Goal: Task Accomplishment & Management: Manage account settings

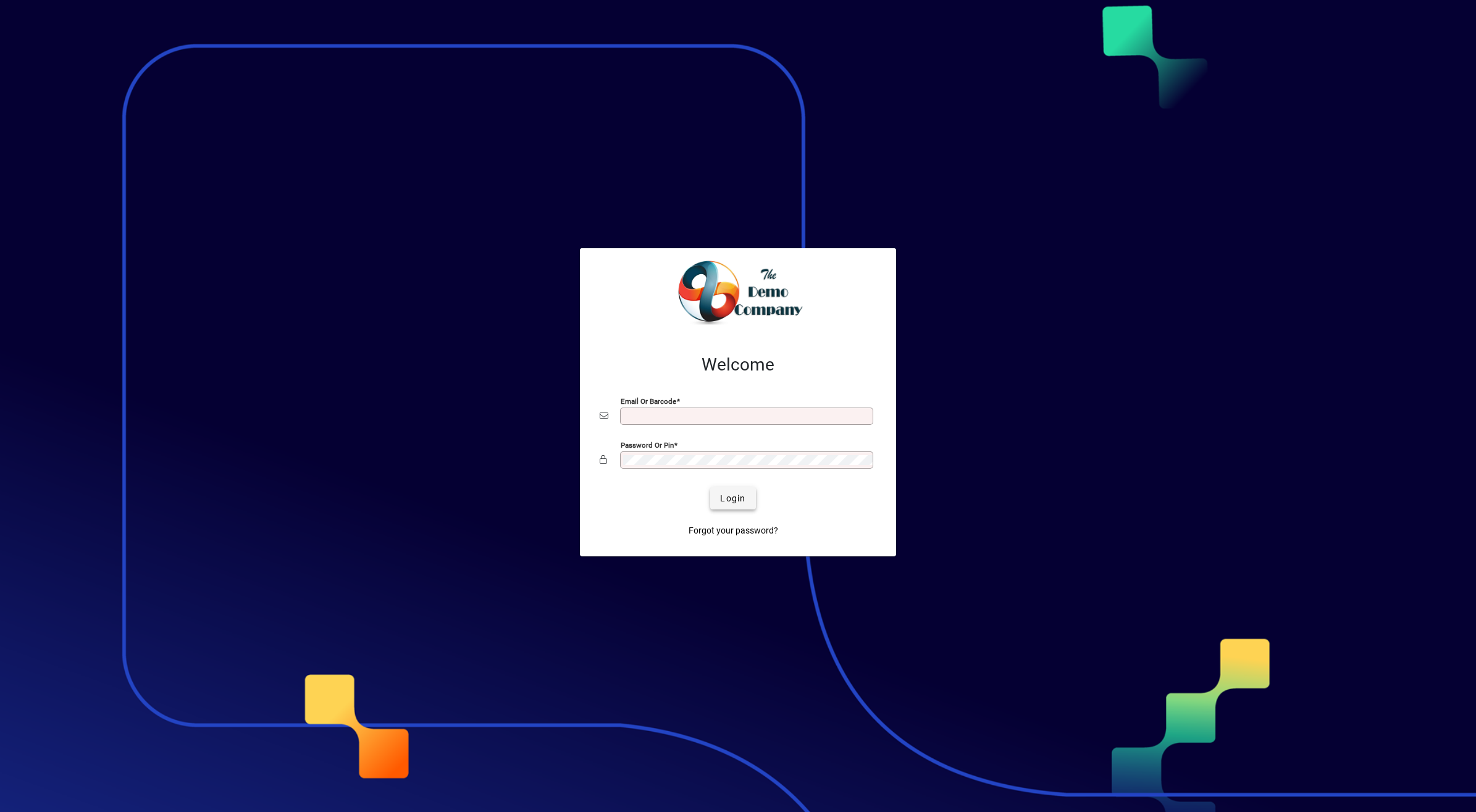
type input "**********"
click at [738, 497] on span "Login" at bounding box center [733, 498] width 26 height 13
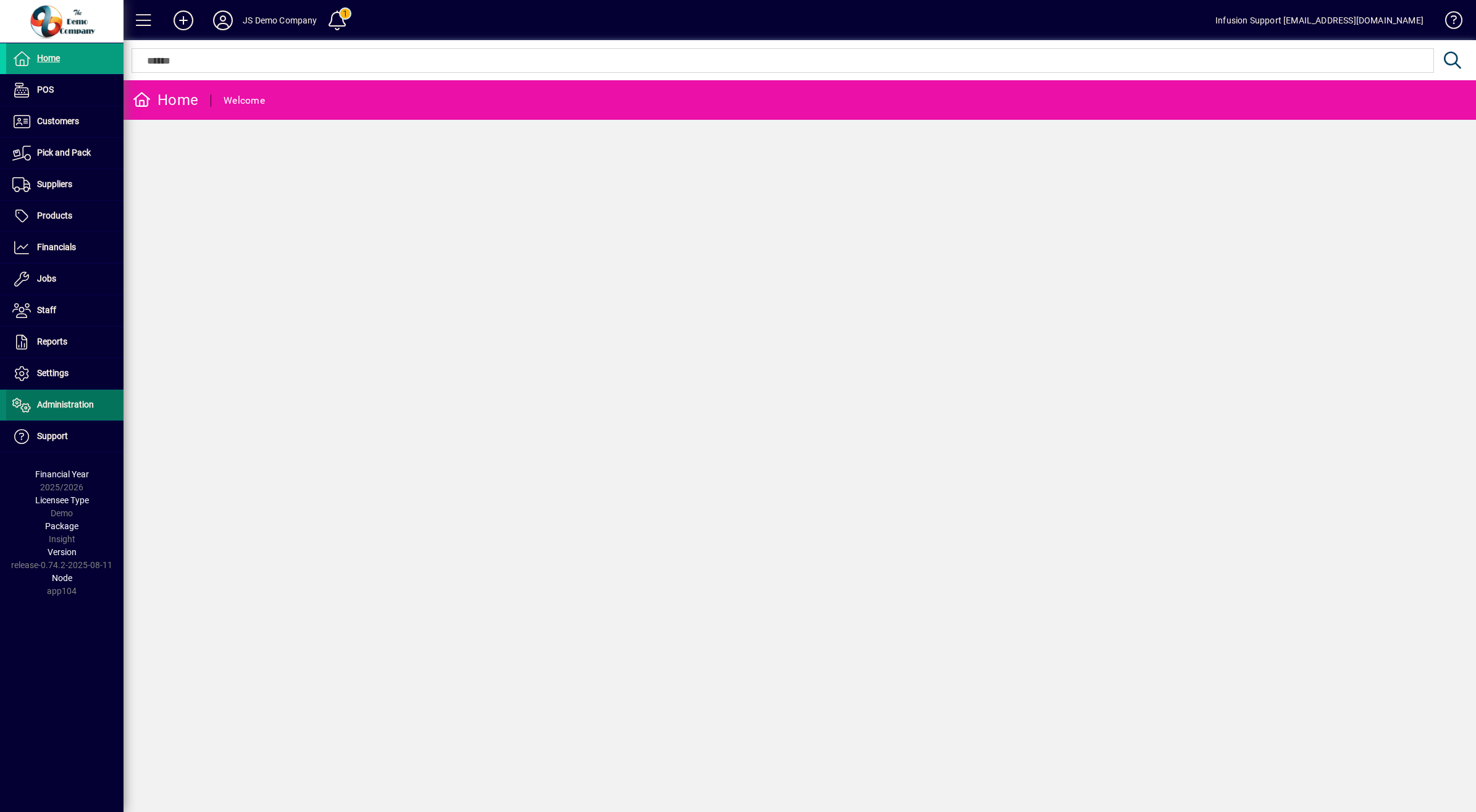
click at [75, 400] on span "Administration" at bounding box center [65, 404] width 57 height 10
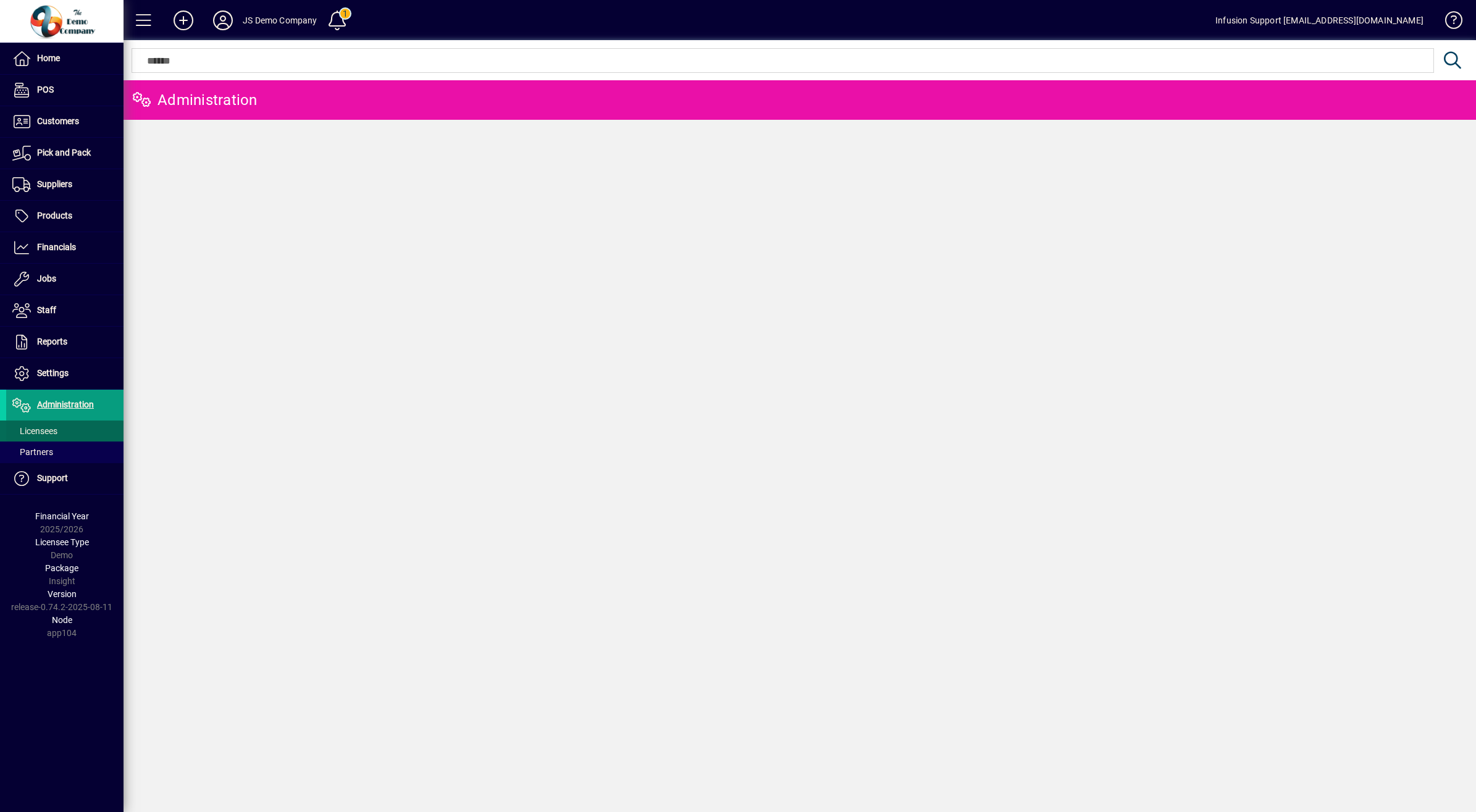
click at [50, 428] on span "Licensees" at bounding box center [34, 431] width 45 height 10
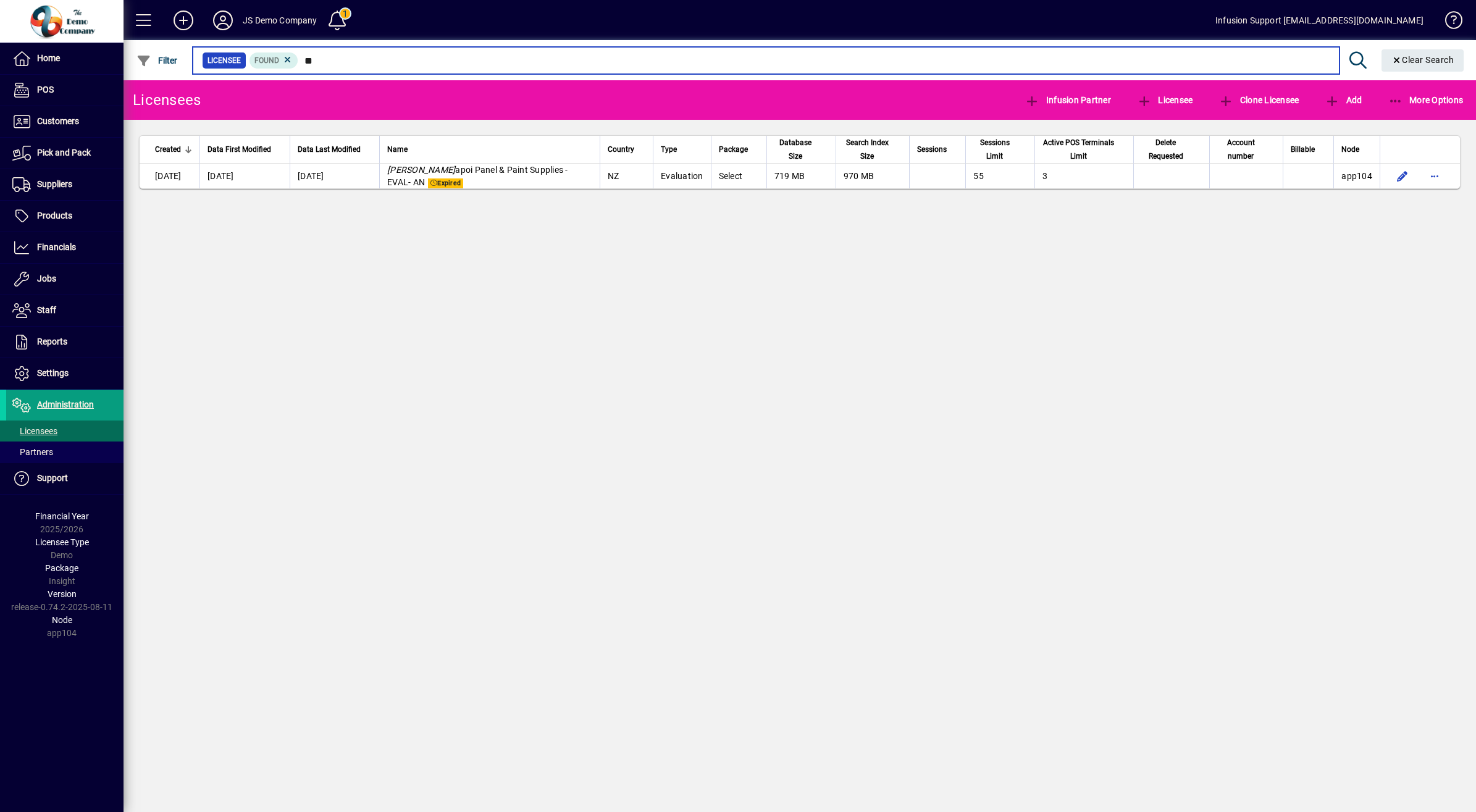
type input "*"
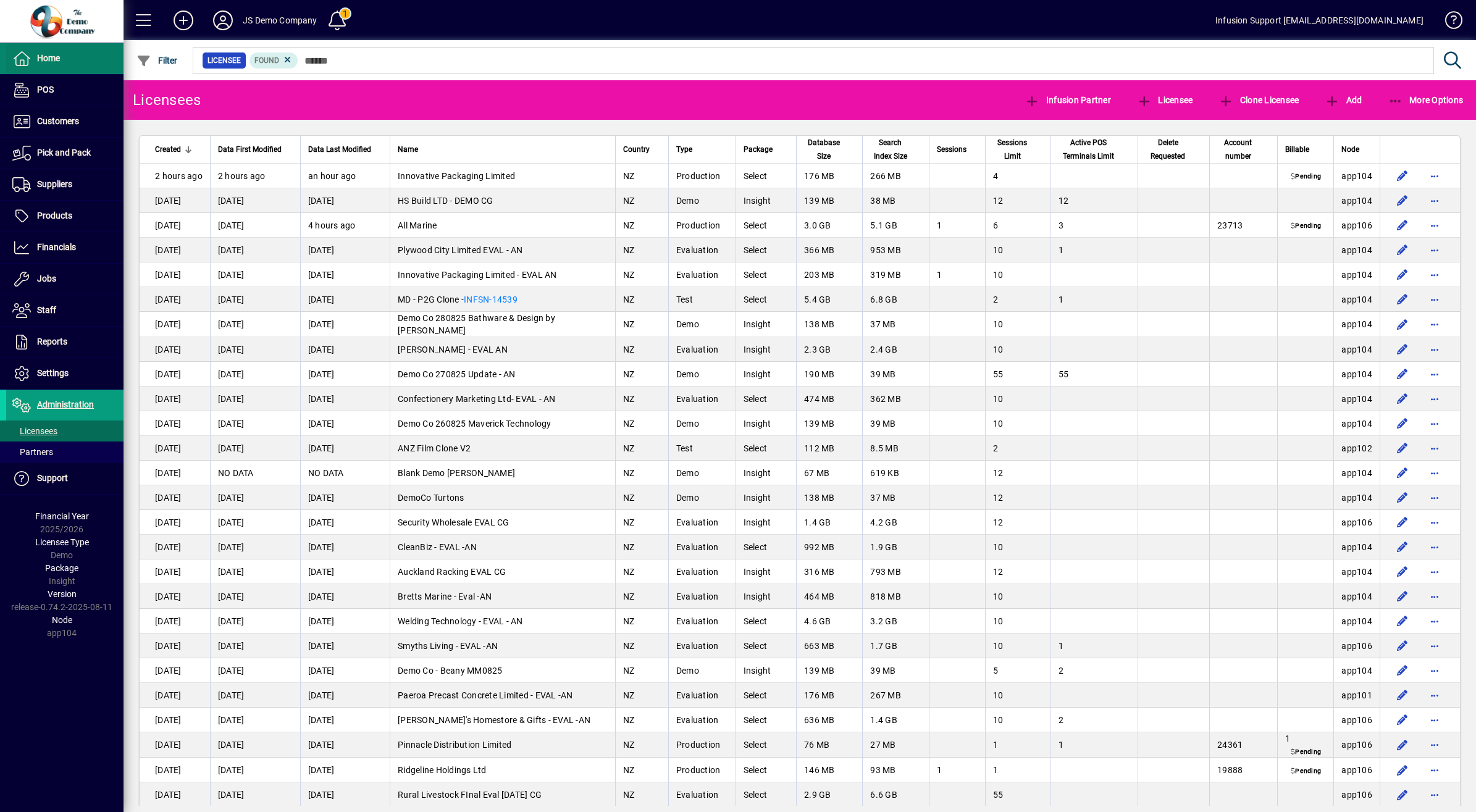
click at [45, 59] on span "Home" at bounding box center [48, 58] width 23 height 10
